Goal: Book appointment/travel/reservation

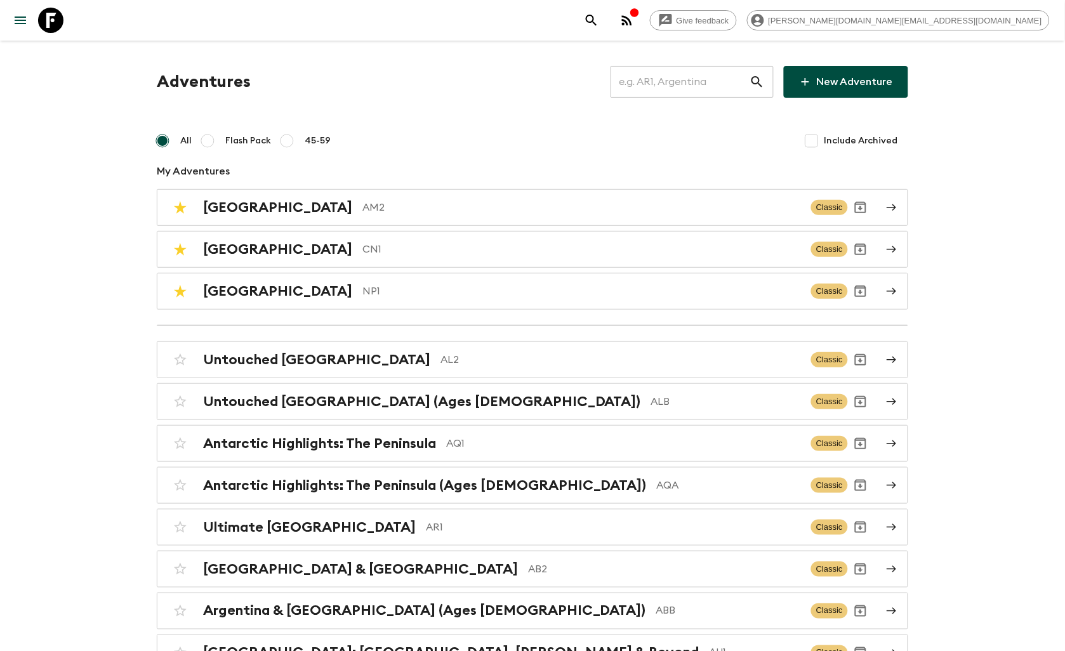
click at [713, 95] on input "text" at bounding box center [680, 82] width 139 height 36
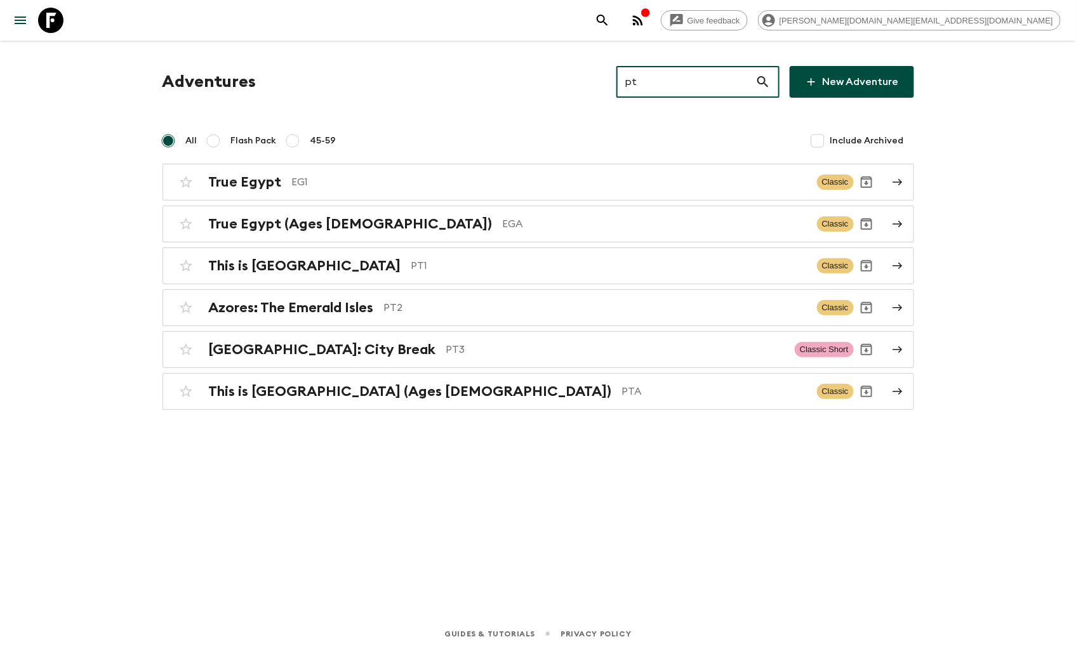
type input "pt1"
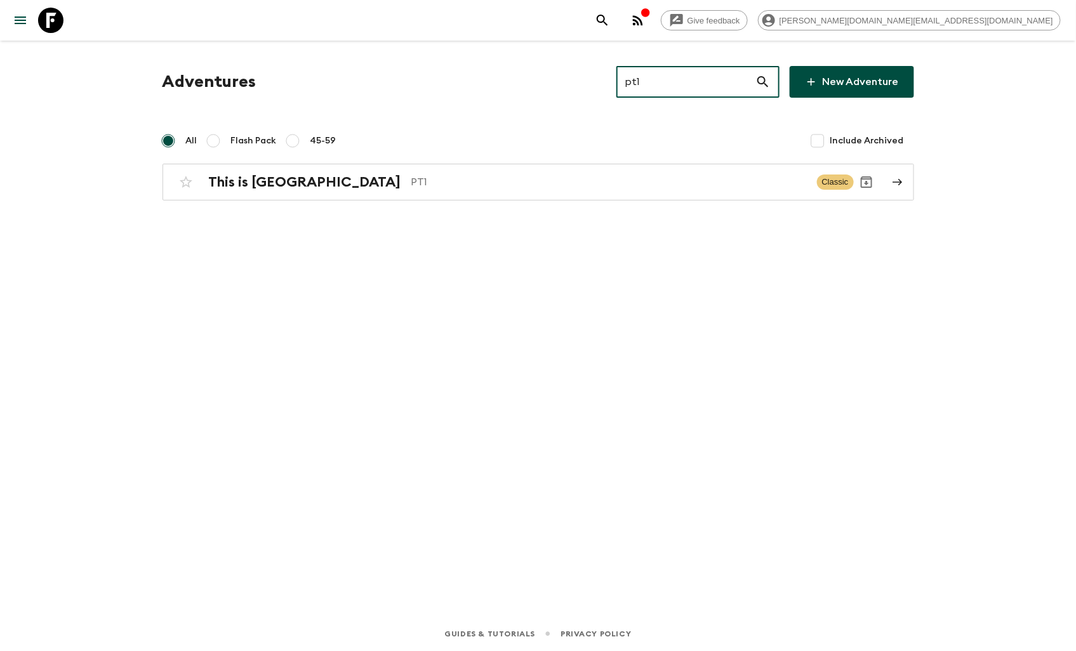
drag, startPoint x: 709, startPoint y: 91, endPoint x: 620, endPoint y: 79, distance: 89.8
click at [620, 79] on div "Adventures pt1 ​ New Adventure" at bounding box center [539, 82] width 752 height 32
type input "pt2"
click at [288, 192] on div "Azores: The Emerald Isles PT2 Classic" at bounding box center [513, 182] width 681 height 25
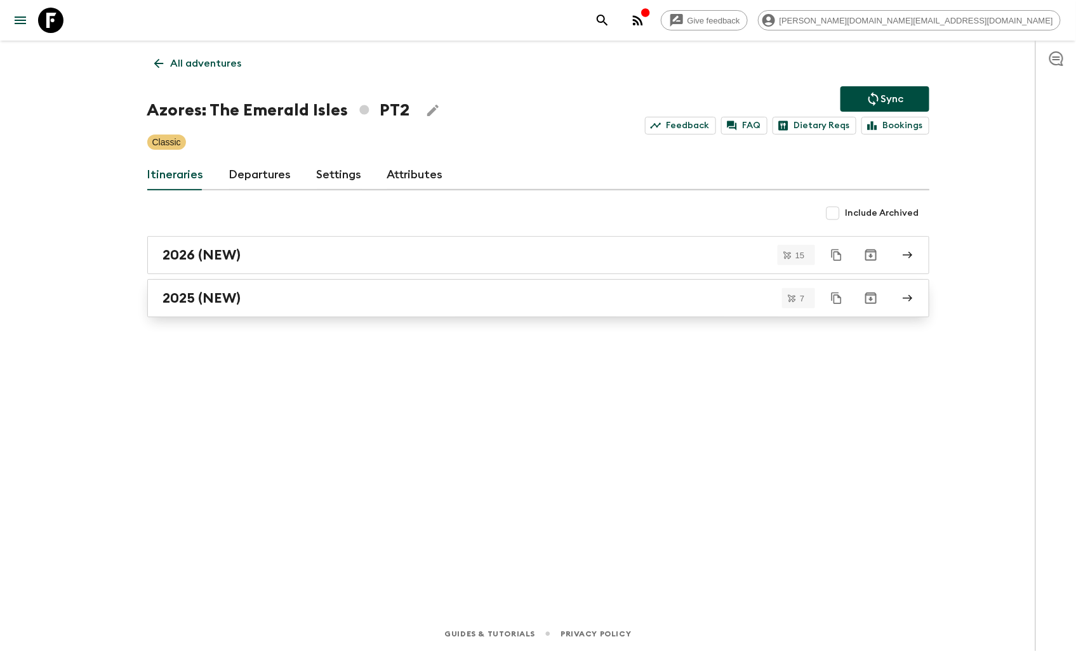
click at [225, 297] on h2 "2025 (NEW)" at bounding box center [202, 298] width 78 height 17
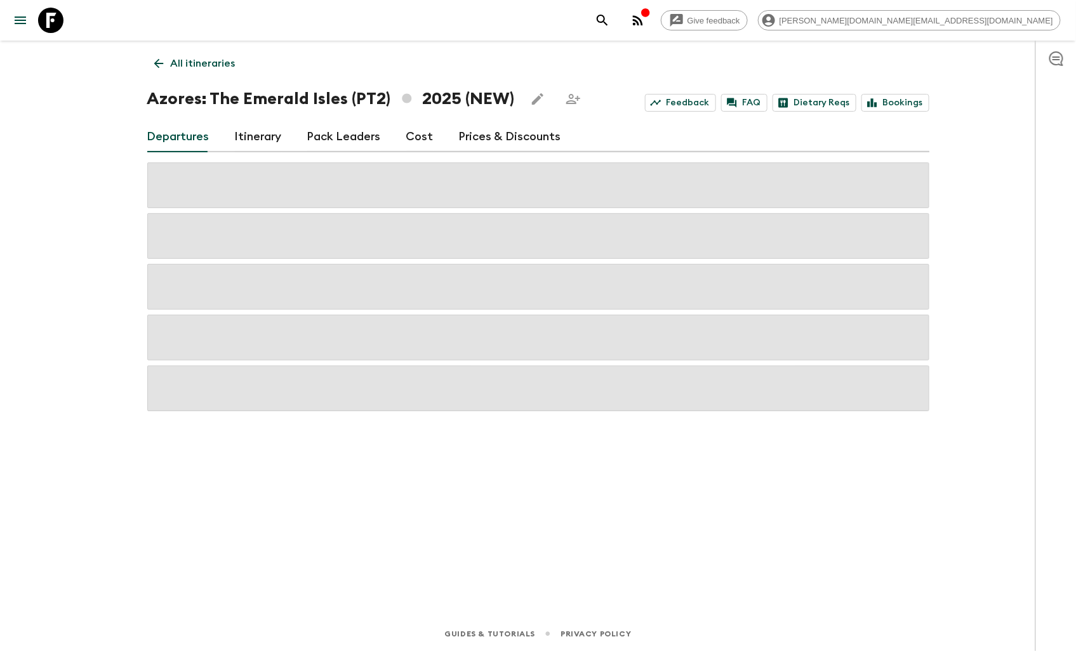
click at [53, 26] on icon at bounding box center [50, 20] width 25 height 25
